Goal: Navigation & Orientation: Find specific page/section

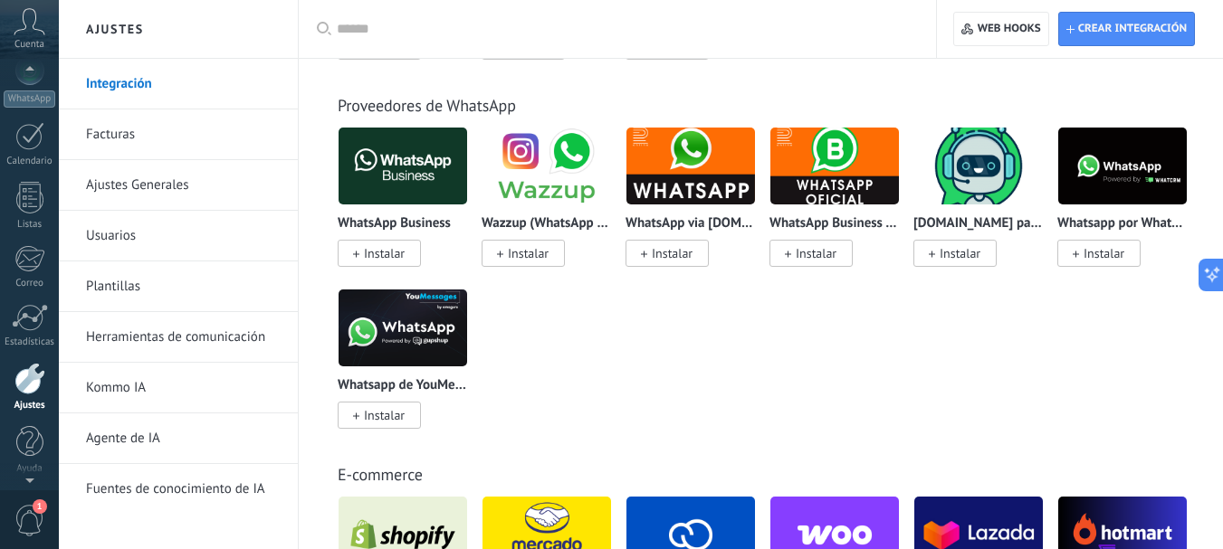
scroll to position [204, 0]
click at [33, 28] on icon at bounding box center [30, 21] width 32 height 27
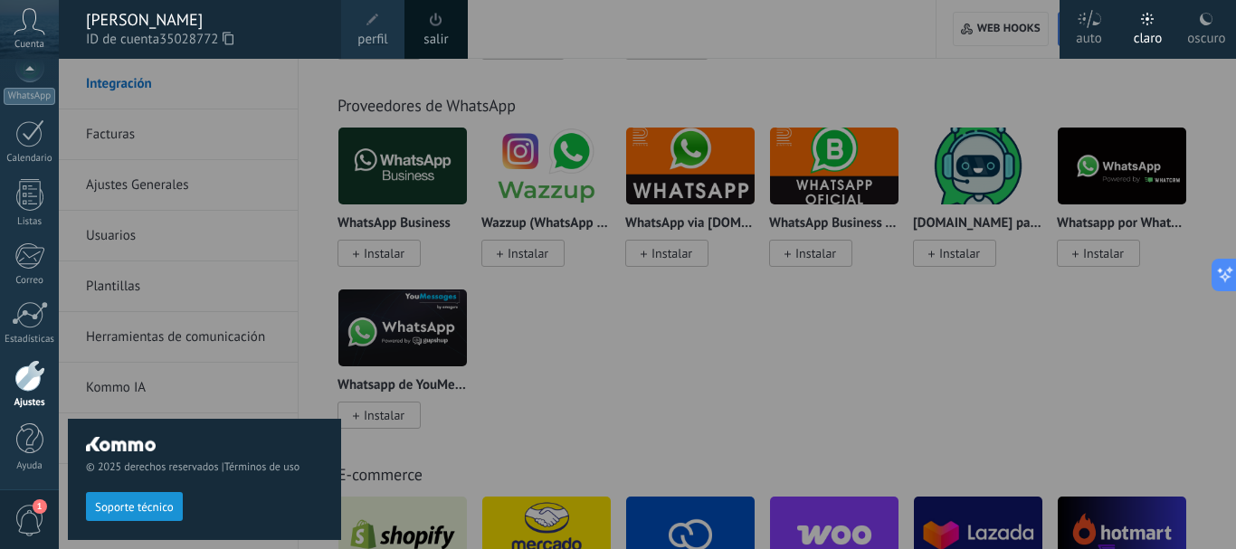
click at [439, 14] on span at bounding box center [436, 20] width 13 height 14
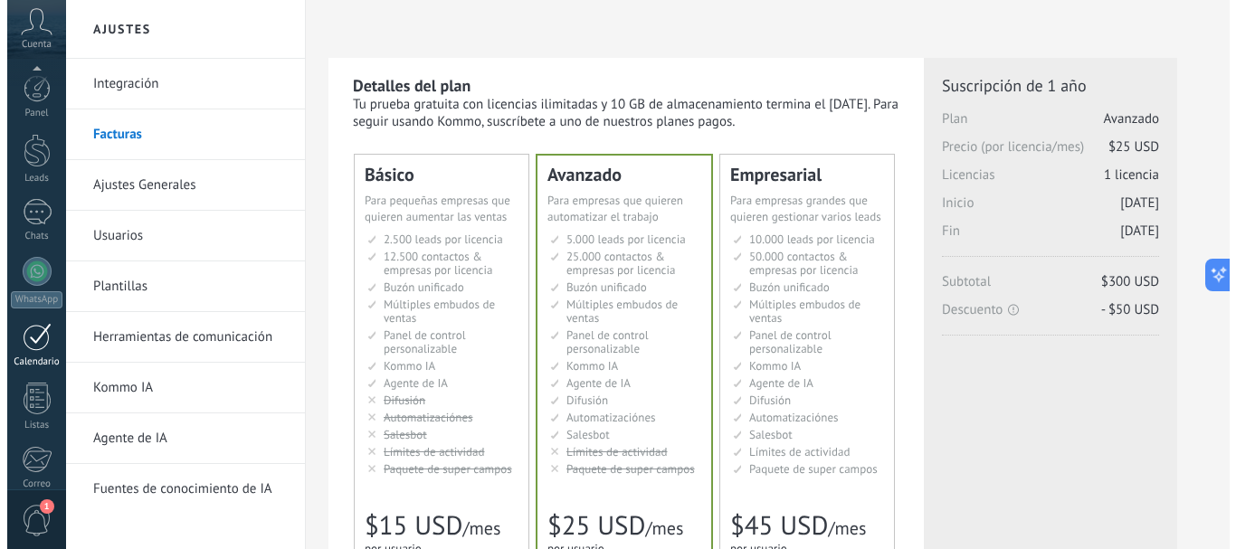
scroll to position [204, 0]
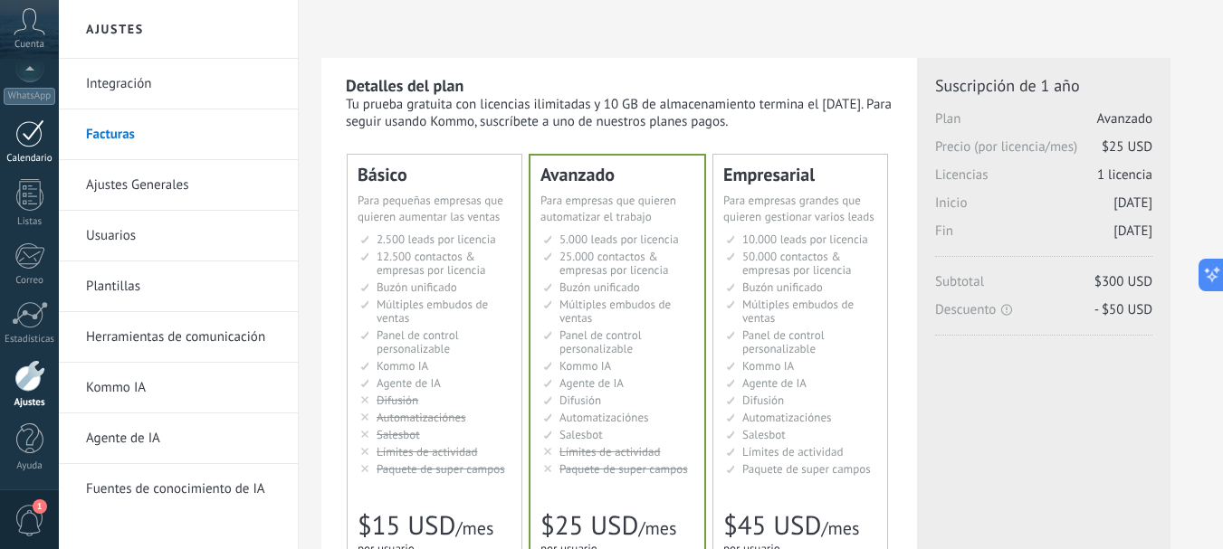
click at [34, 155] on div "Calendario" at bounding box center [30, 159] width 52 height 12
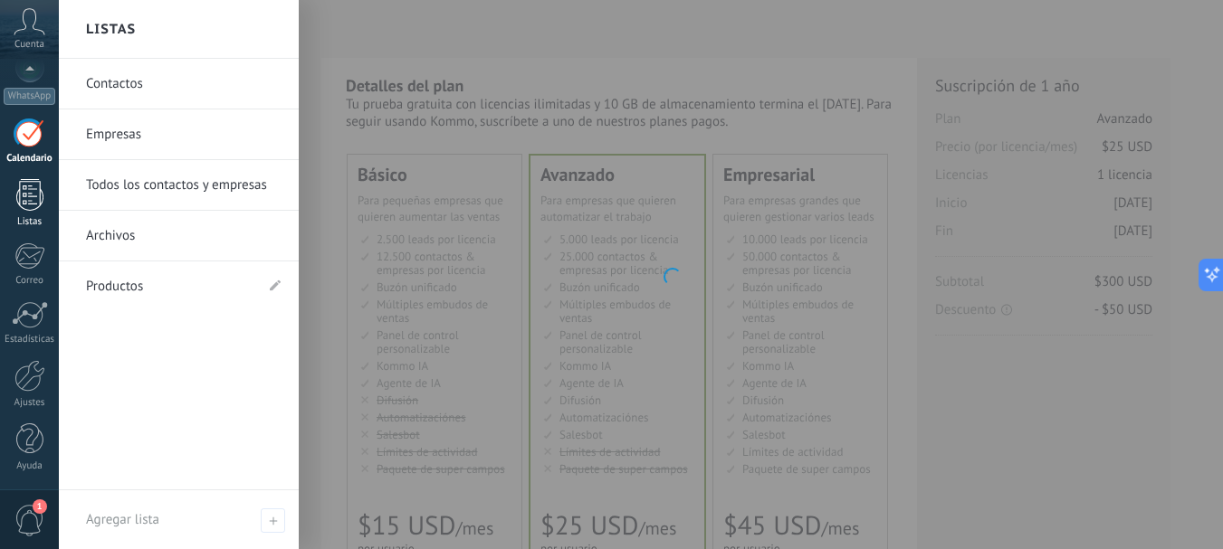
click at [32, 188] on div at bounding box center [29, 195] width 27 height 32
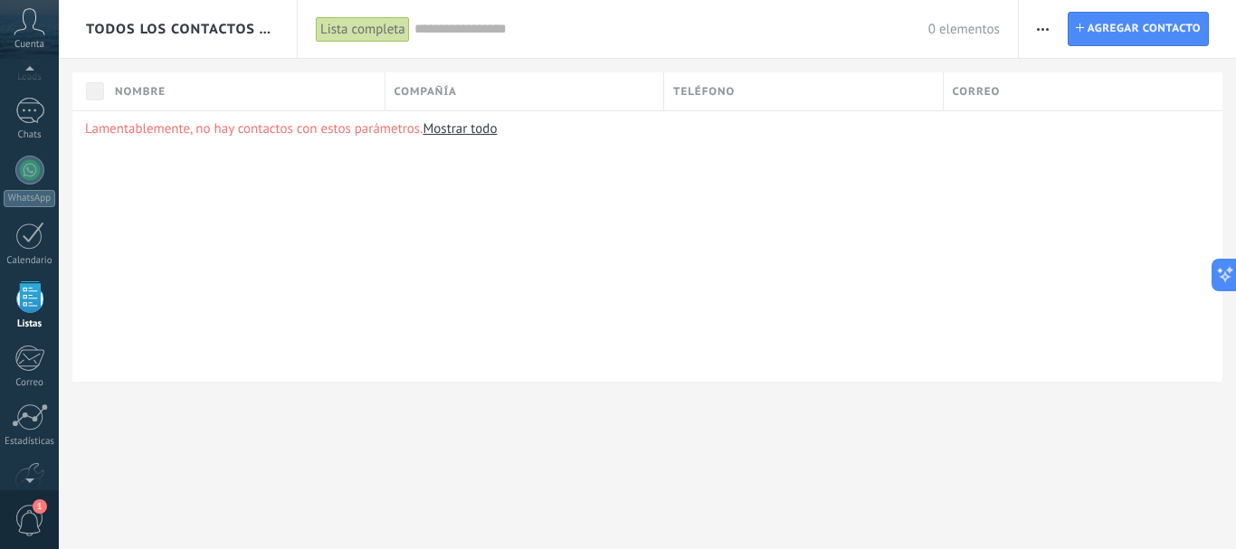
scroll to position [112, 0]
click at [205, 24] on span "Todos los contactos y empresas" at bounding box center [179, 29] width 186 height 17
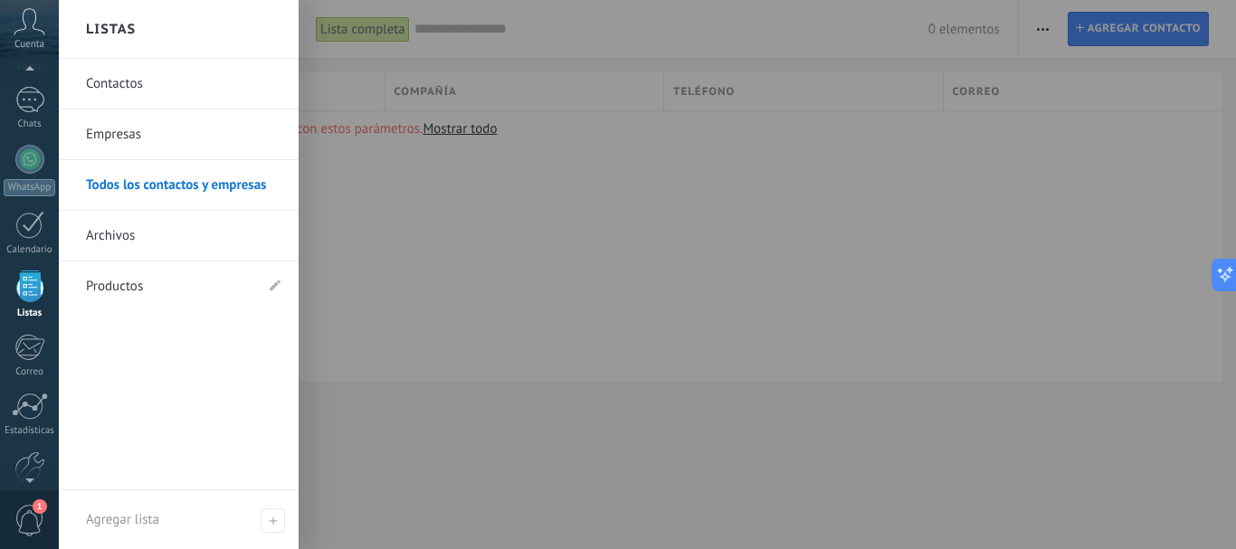
click at [648, 357] on div at bounding box center [677, 274] width 1236 height 549
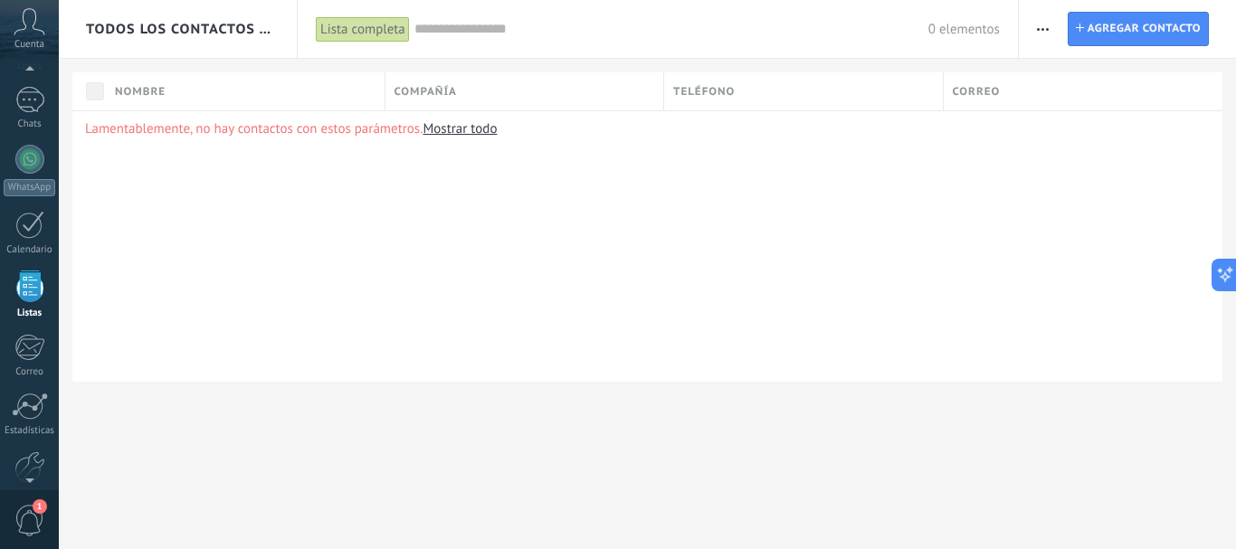
scroll to position [110, 0]
click at [46, 26] on div "Cuenta" at bounding box center [29, 29] width 59 height 59
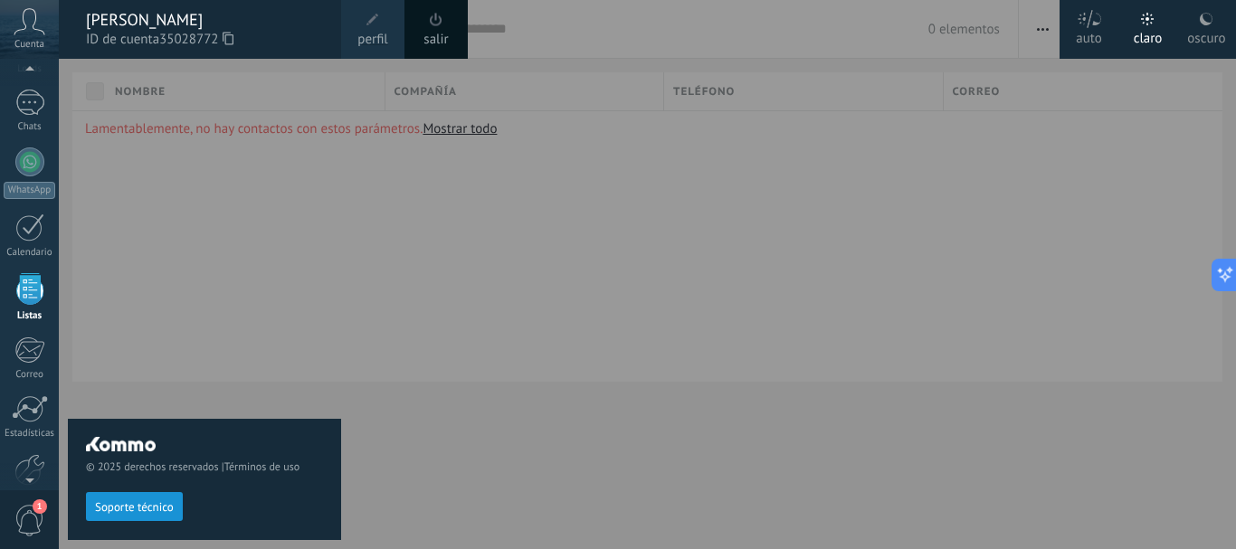
click at [439, 22] on span at bounding box center [436, 20] width 13 height 14
